Goal: Check status: Check status

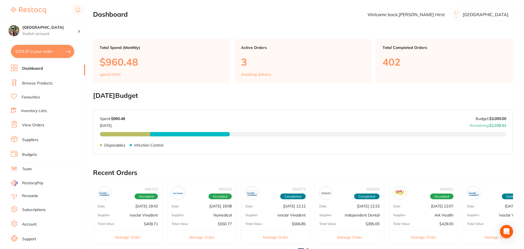
click at [34, 127] on link "View Orders" at bounding box center [33, 125] width 22 height 5
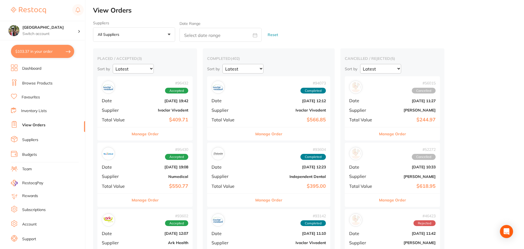
click at [139, 133] on button "Manage Order" at bounding box center [145, 134] width 27 height 13
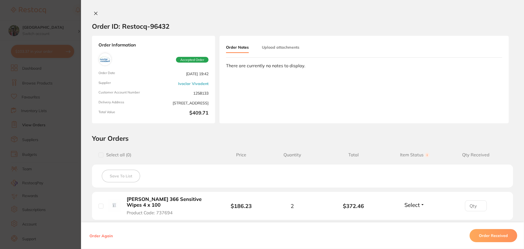
click at [95, 16] on button at bounding box center [96, 14] width 8 height 6
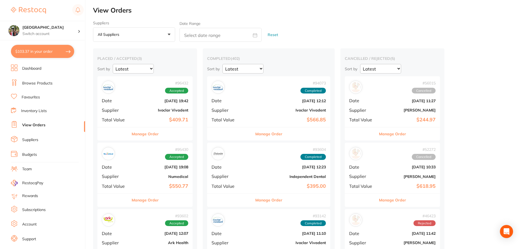
click at [145, 200] on button "Manage Order" at bounding box center [145, 200] width 27 height 13
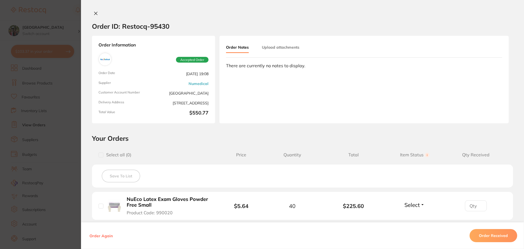
click at [94, 12] on icon at bounding box center [96, 13] width 4 height 4
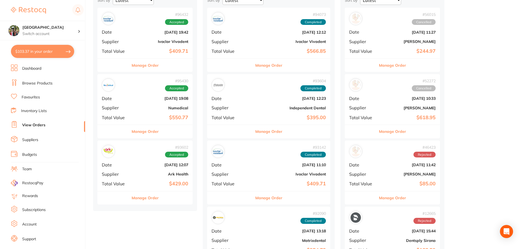
scroll to position [146, 0]
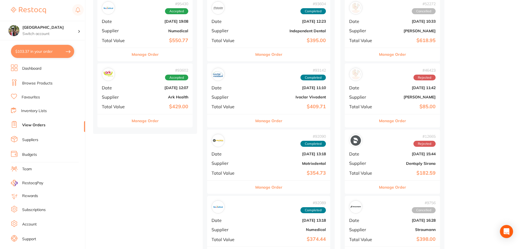
click at [155, 123] on button "Manage Order" at bounding box center [145, 120] width 27 height 13
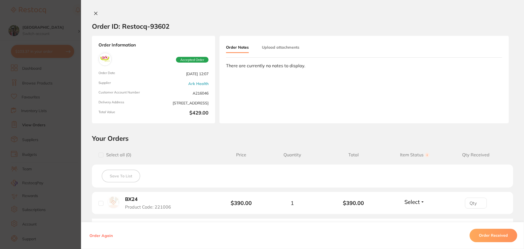
click at [96, 13] on icon at bounding box center [96, 13] width 4 height 4
